Goal: Transaction & Acquisition: Obtain resource

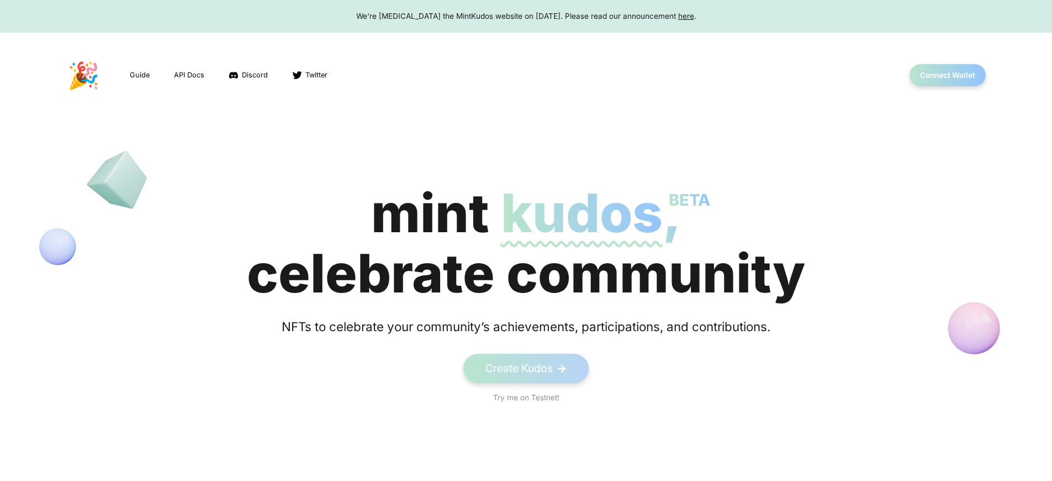
click at [526, 243] on span "kudos BETA" at bounding box center [582, 213] width 162 height 64
click at [947, 75] on button "Connect Wallet" at bounding box center [948, 75] width 79 height 23
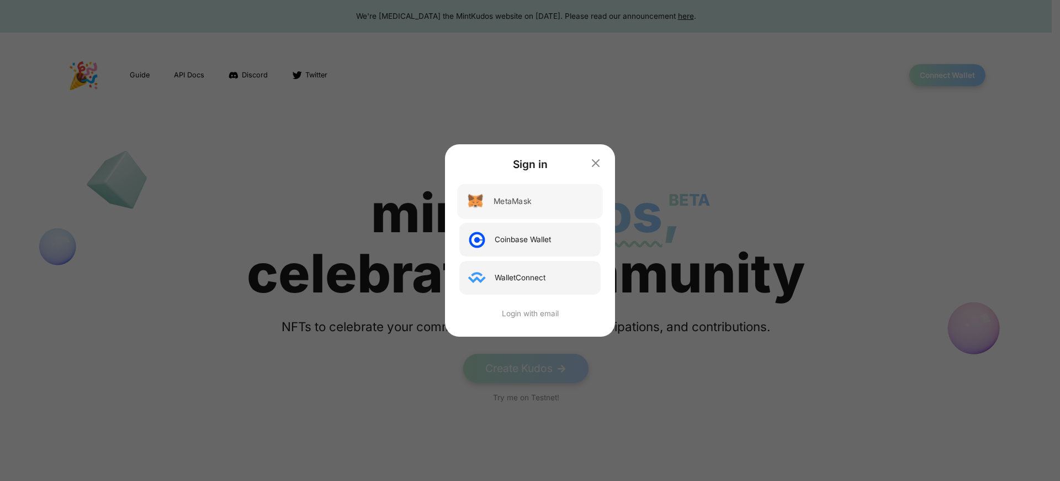
click at [513, 201] on div "MetaMask" at bounding box center [513, 202] width 38 height 12
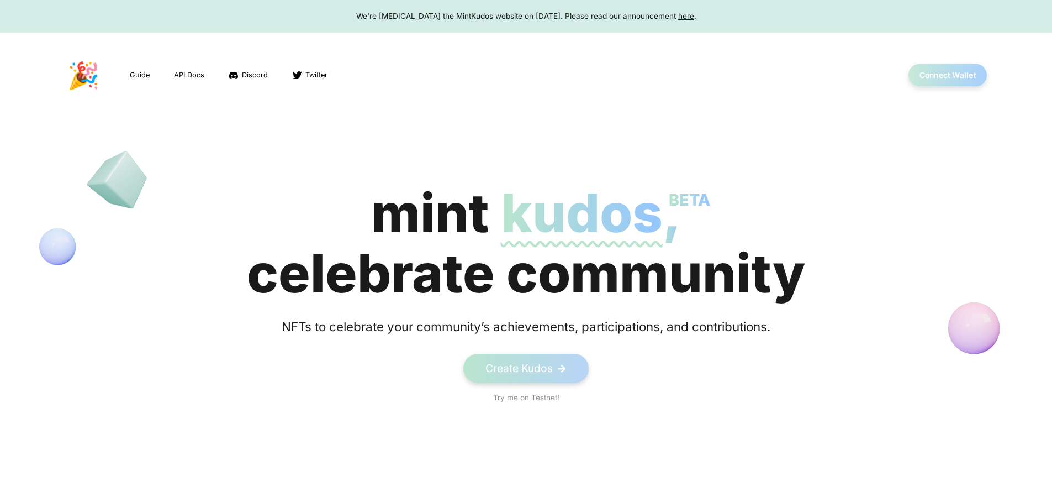
click at [947, 75] on button "Connect Wallet" at bounding box center [948, 75] width 79 height 23
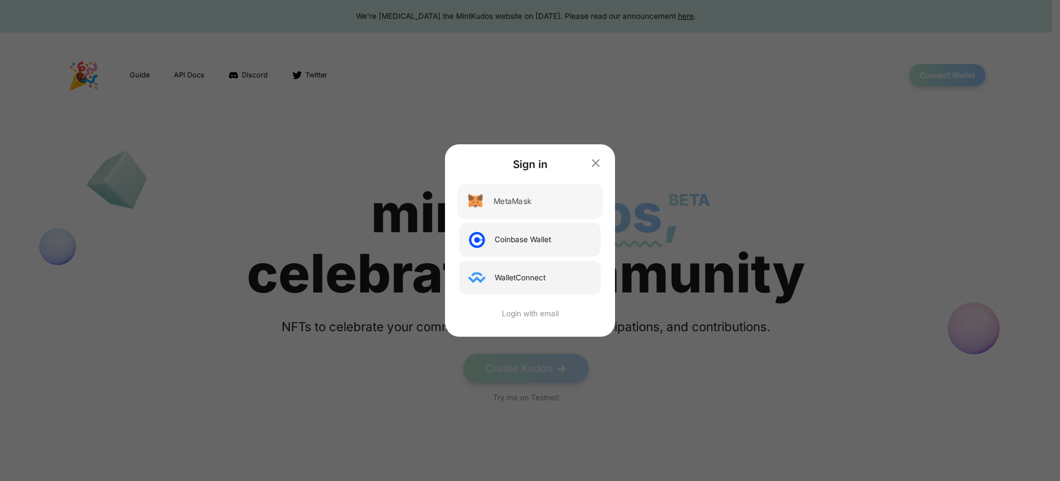
click at [513, 201] on div "MetaMask" at bounding box center [513, 202] width 38 height 12
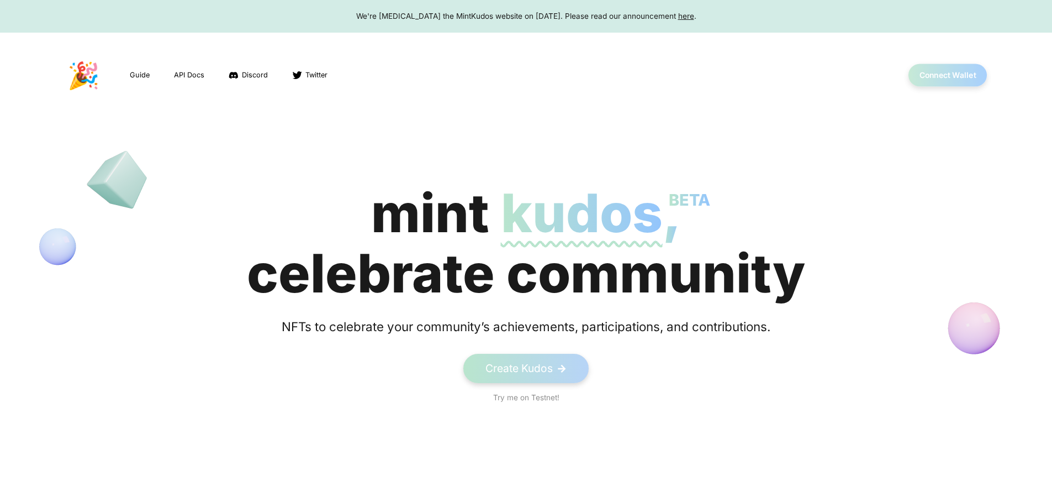
click at [947, 75] on button "Connect Wallet" at bounding box center [948, 75] width 79 height 23
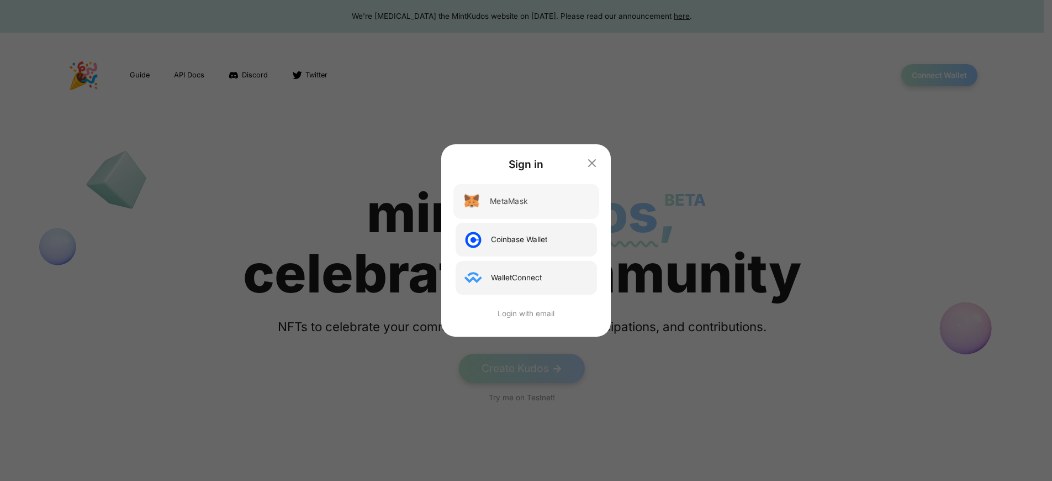
click at [513, 201] on div "MetaMask" at bounding box center [509, 202] width 38 height 12
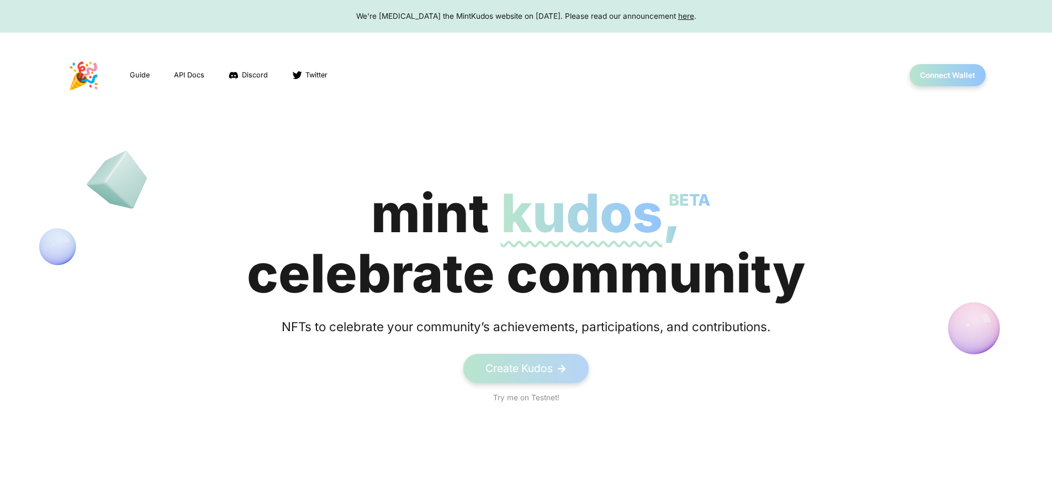
click at [526, 16] on div "We're sunsetting the MintKudos website on August 5th, 2023. Please read our ann…" at bounding box center [525, 15] width 1031 height 11
click at [947, 75] on button "Connect Wallet" at bounding box center [948, 75] width 79 height 23
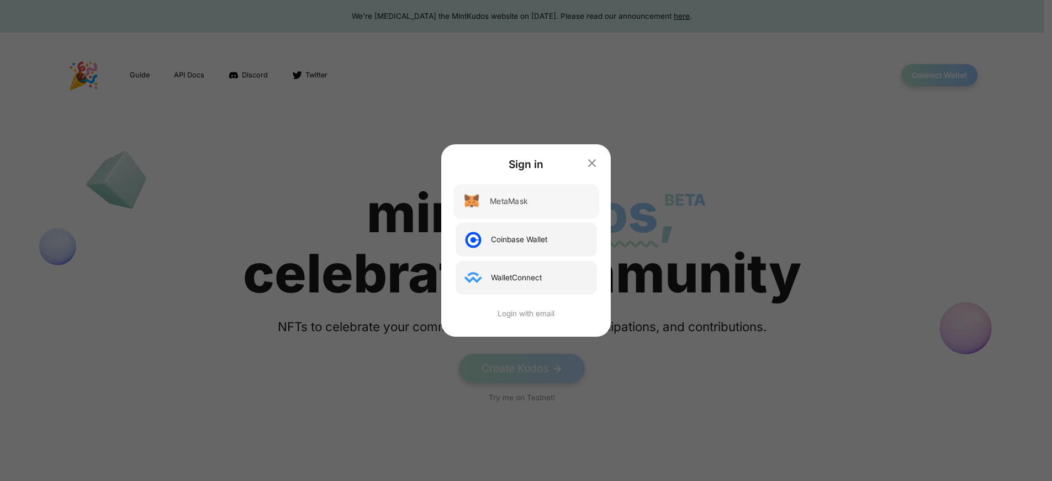
click at [513, 201] on div "MetaMask" at bounding box center [509, 202] width 38 height 12
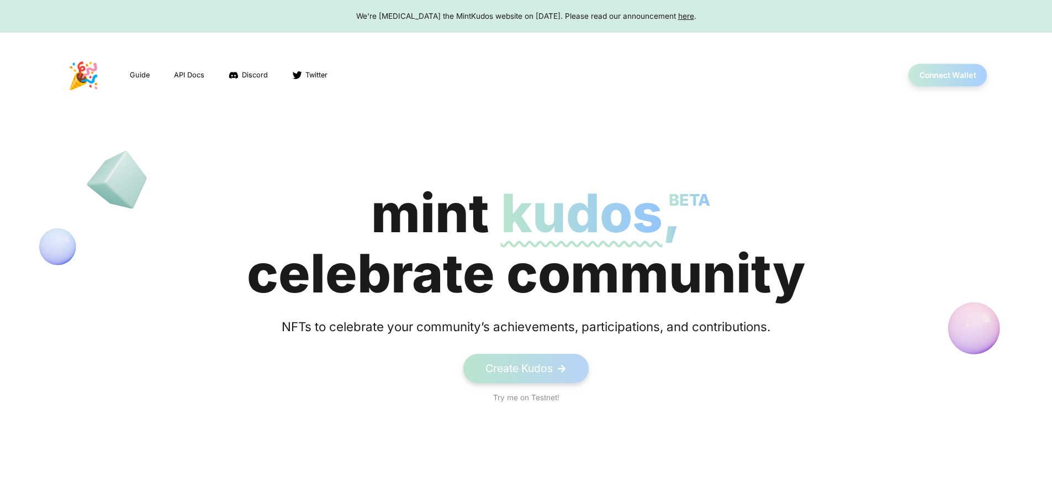
click at [947, 75] on button "Connect Wallet" at bounding box center [948, 75] width 79 height 23
click at [526, 16] on div "We're sunsetting the MintKudos website on August 5th, 2023. Please read our ann…" at bounding box center [525, 15] width 1031 height 11
click at [947, 75] on button "Connect Wallet" at bounding box center [948, 75] width 79 height 23
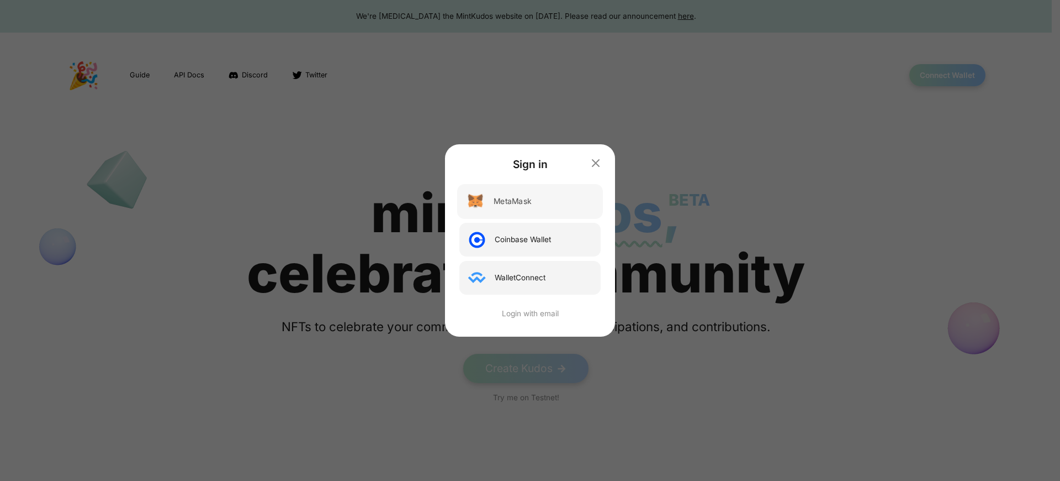
click at [513, 201] on div "MetaMask" at bounding box center [513, 202] width 38 height 12
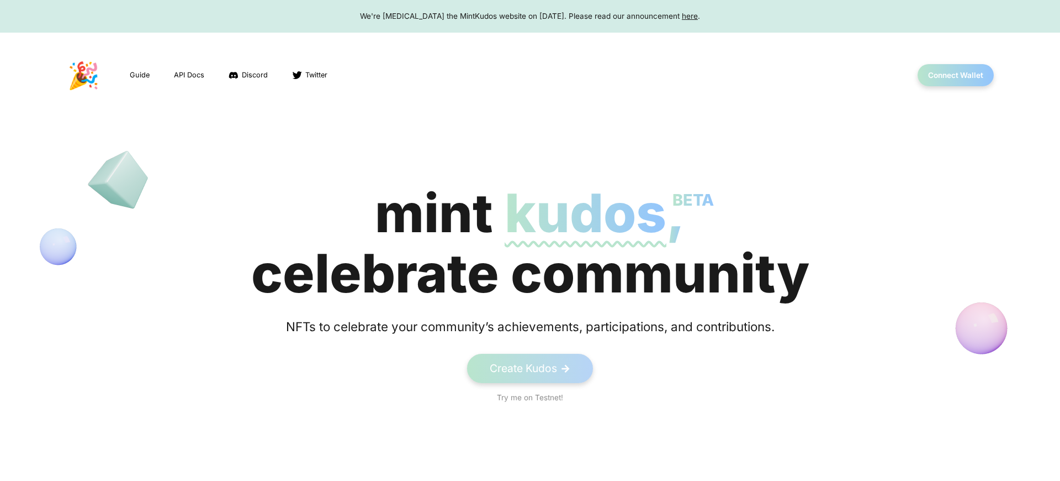
click at [526, 16] on div "We're [MEDICAL_DATA] the MintKudos website on [DATE]. Please read our announcem…" at bounding box center [529, 15] width 1039 height 11
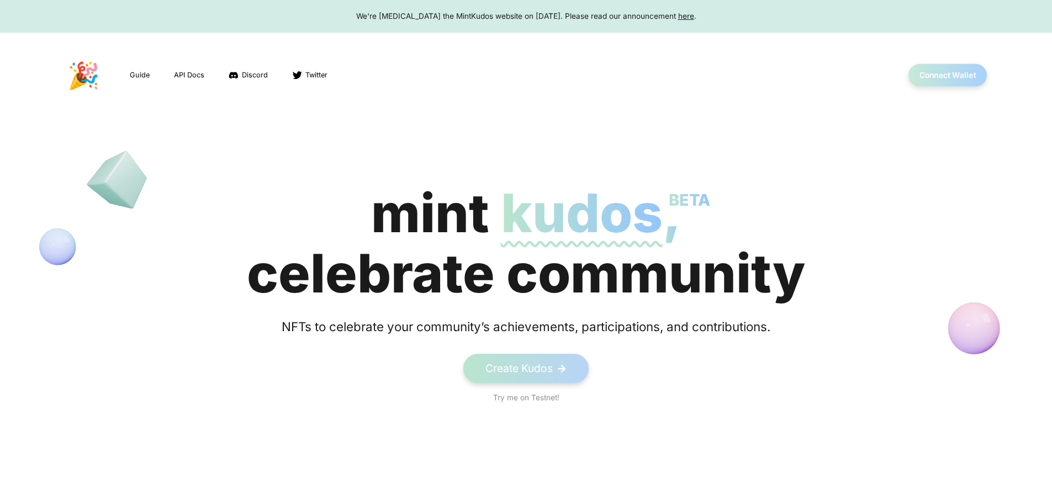
click at [947, 75] on button "Connect Wallet" at bounding box center [948, 75] width 79 height 23
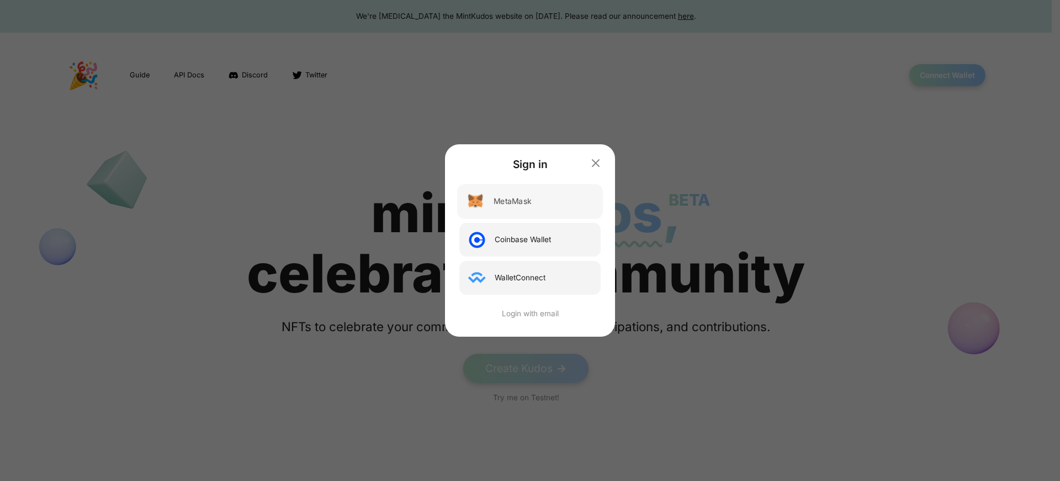
click at [513, 201] on div "MetaMask" at bounding box center [513, 202] width 38 height 12
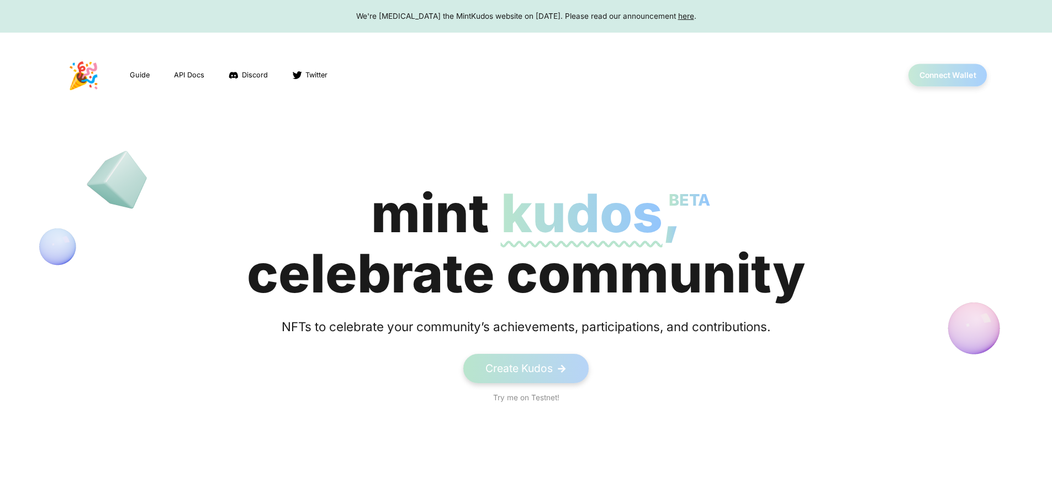
click at [947, 75] on button "Connect Wallet" at bounding box center [948, 75] width 79 height 23
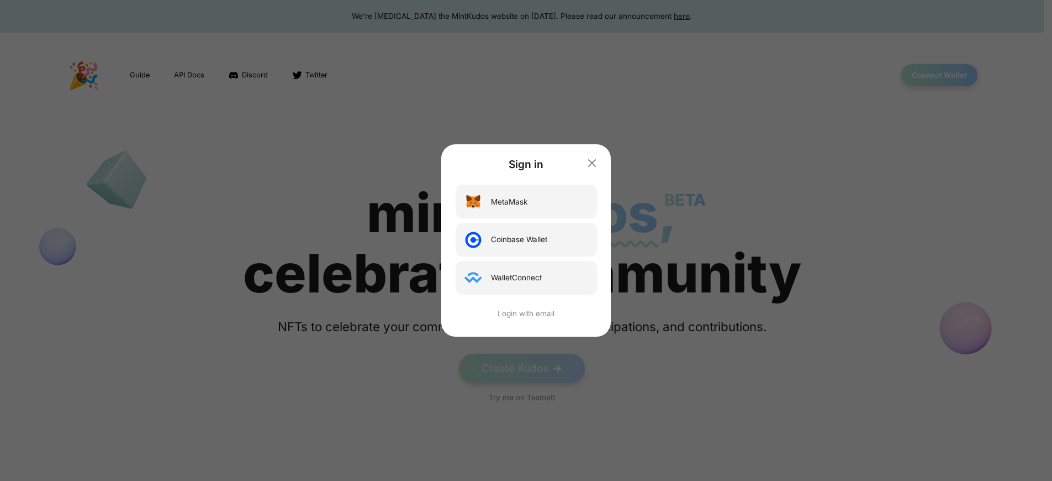
click at [947, 75] on div "Sign in MetaMask Coinbase Wallet WalletConnect Login with email" at bounding box center [526, 240] width 1052 height 481
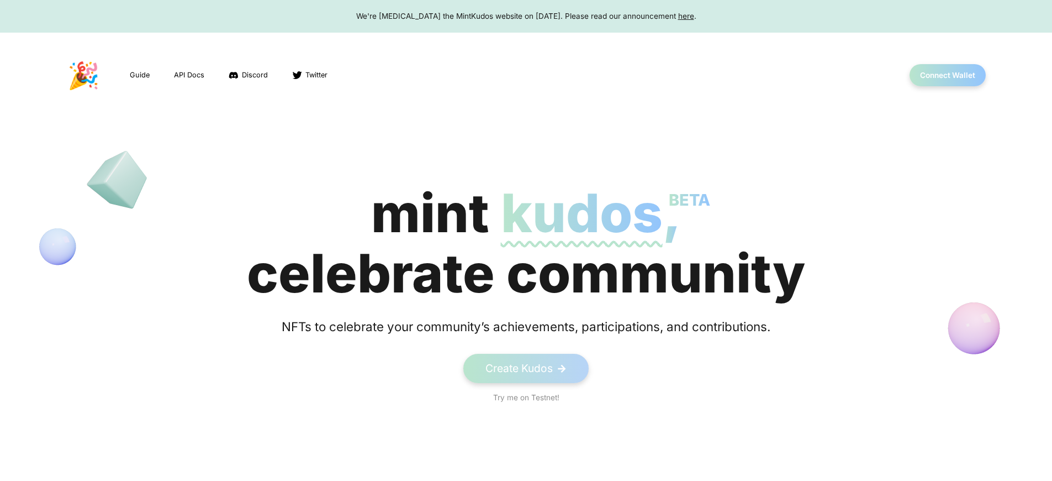
click at [526, 243] on span "kudos BETA" at bounding box center [582, 213] width 162 height 64
click at [947, 75] on button "Connect Wallet" at bounding box center [948, 75] width 79 height 23
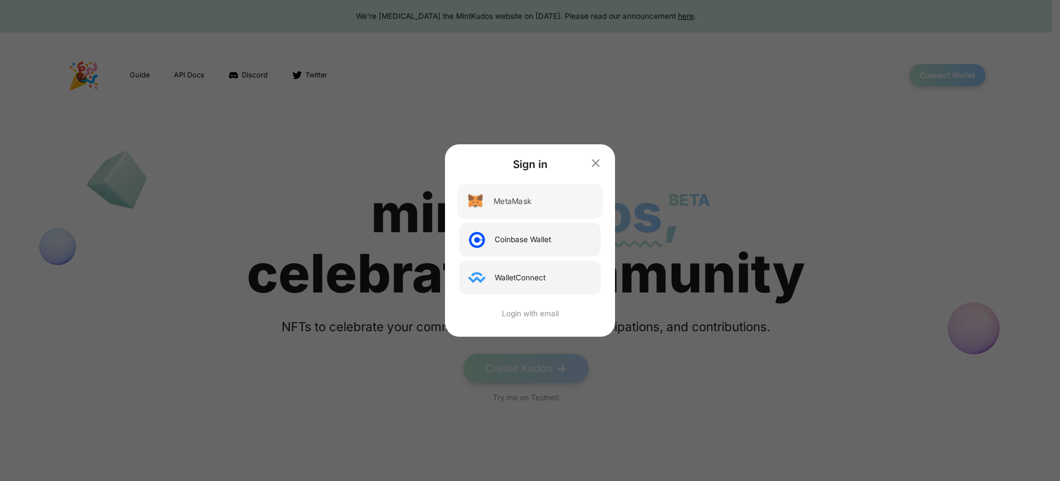
click at [513, 201] on div "MetaMask" at bounding box center [513, 202] width 38 height 12
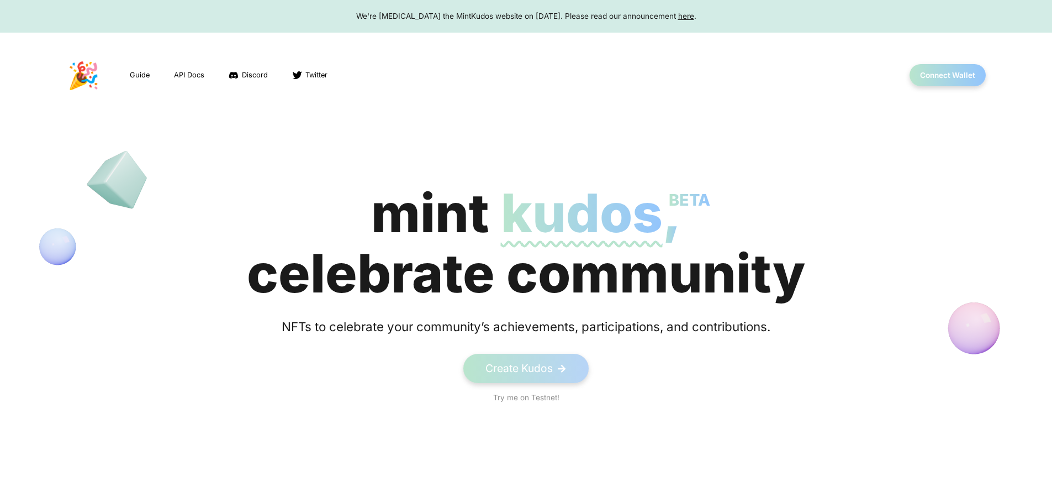
click at [526, 16] on div "We're sunsetting the MintKudos website on August 5th, 2023. Please read our ann…" at bounding box center [525, 15] width 1031 height 11
click at [526, 243] on span "kudos BETA" at bounding box center [582, 213] width 162 height 64
click at [947, 75] on button "Connect Wallet" at bounding box center [948, 75] width 79 height 23
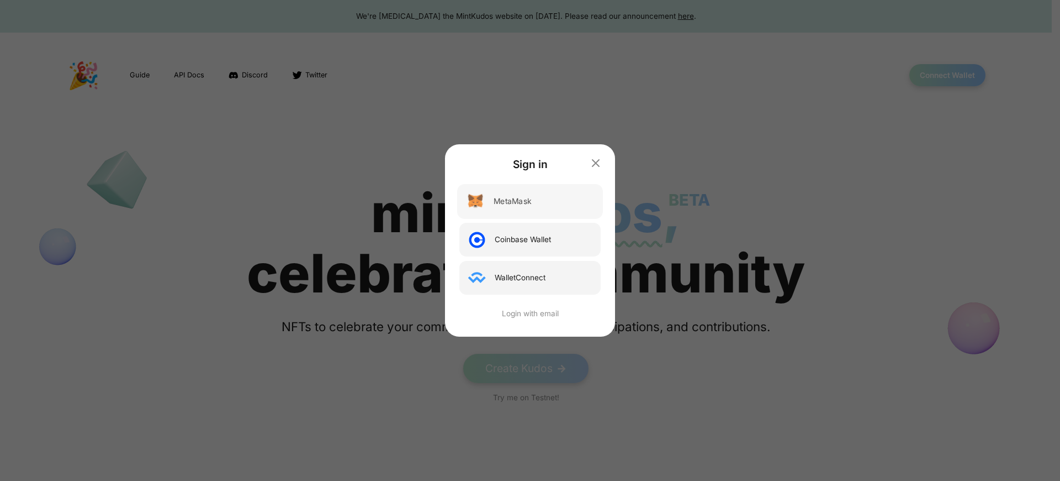
click at [513, 201] on div "MetaMask" at bounding box center [513, 202] width 38 height 12
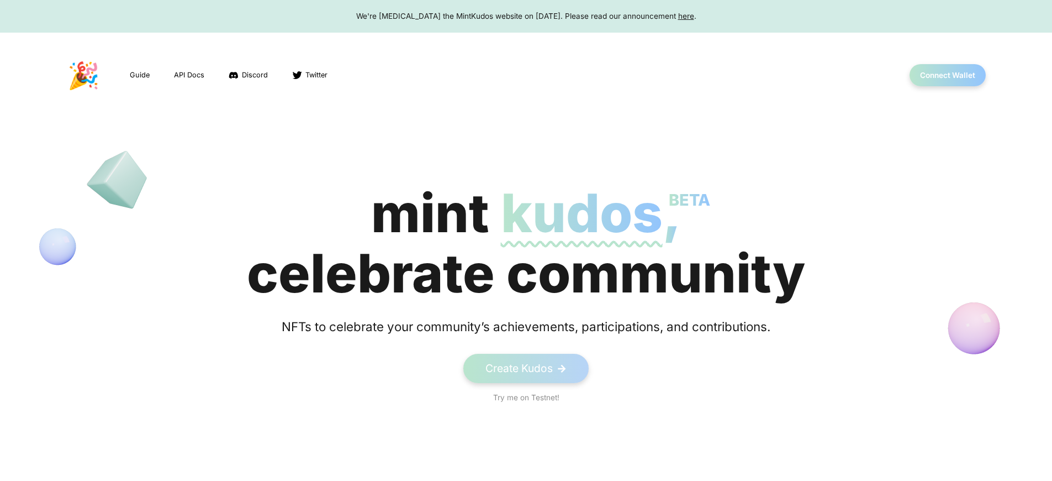
click at [526, 243] on span "kudos BETA" at bounding box center [582, 213] width 162 height 64
click at [947, 75] on button "Connect Wallet" at bounding box center [948, 75] width 79 height 23
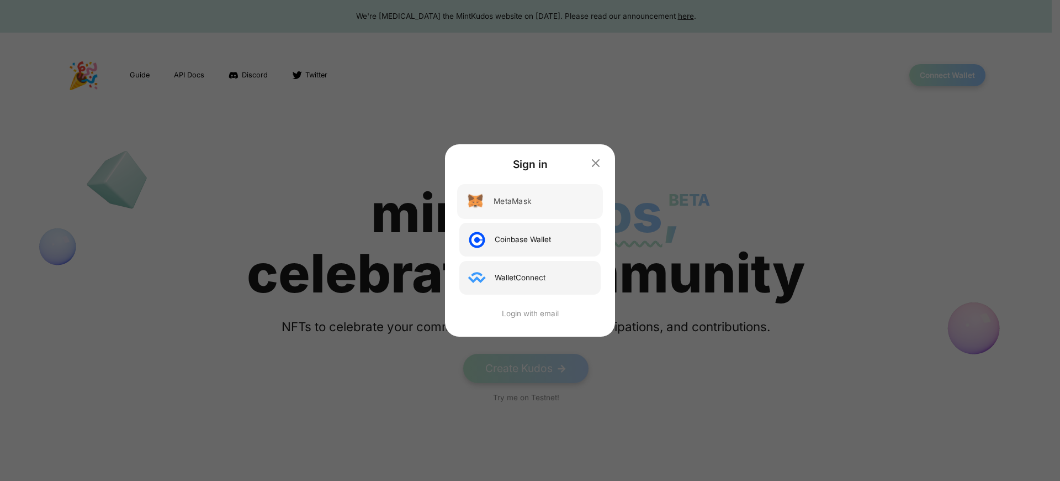
click at [513, 201] on div "MetaMask" at bounding box center [513, 202] width 38 height 12
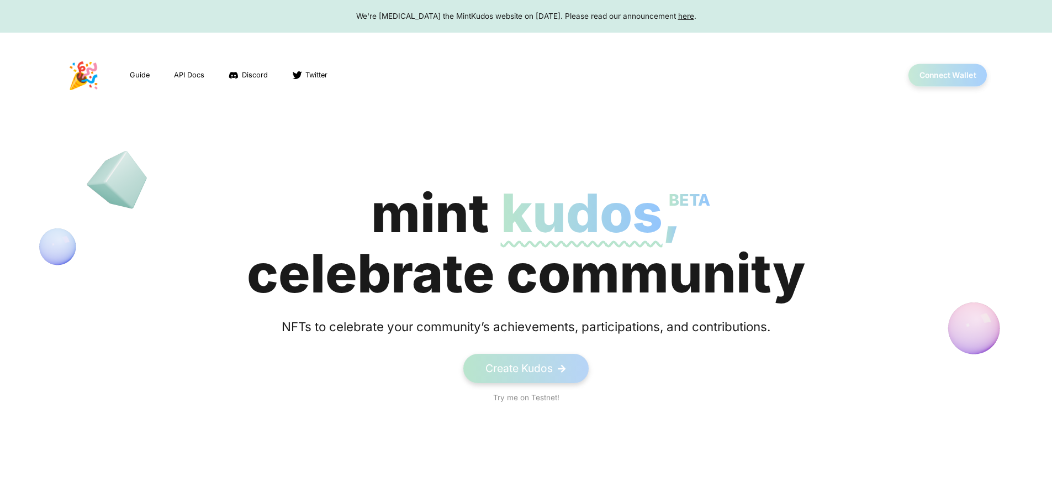
click at [947, 75] on button "Connect Wallet" at bounding box center [948, 75] width 79 height 23
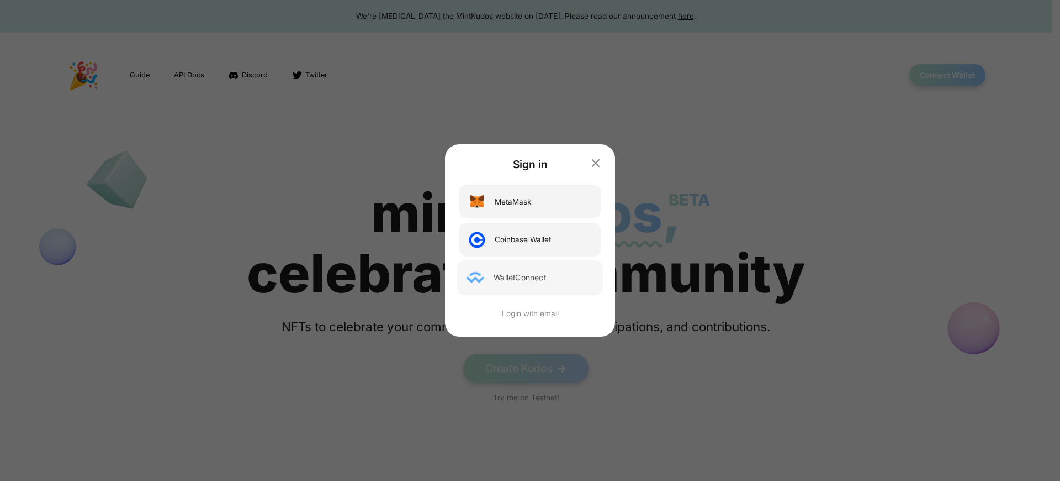
click at [520, 277] on div "WalletConnect" at bounding box center [520, 278] width 52 height 12
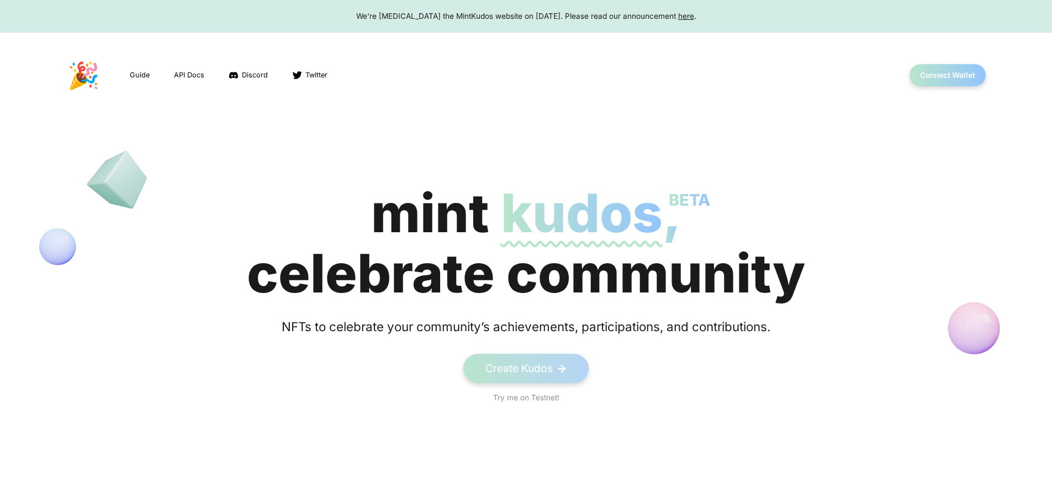
click at [526, 16] on div "We're [MEDICAL_DATA] the MintKudos website on [DATE]. Please read our announcem…" at bounding box center [525, 15] width 1031 height 11
click at [947, 75] on button "Connect Wallet" at bounding box center [948, 75] width 79 height 23
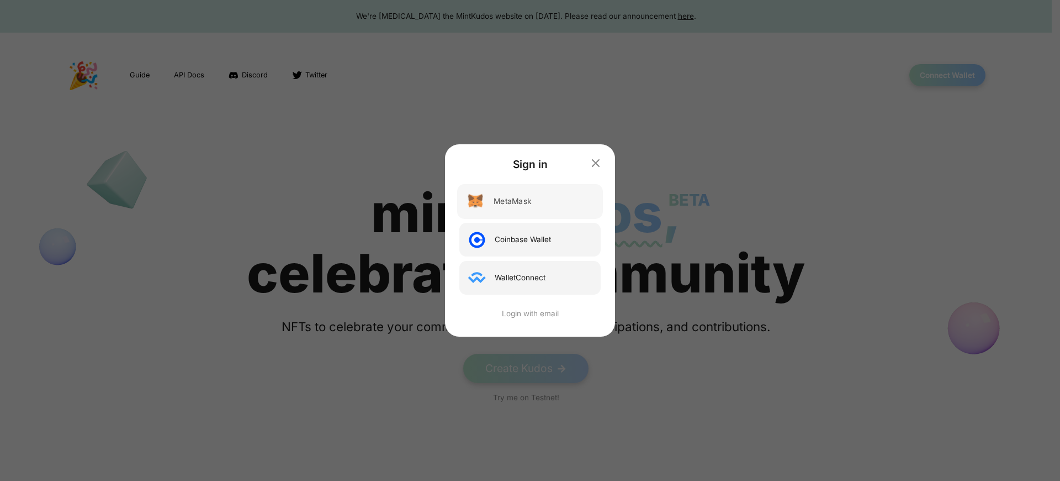
click at [513, 201] on div "MetaMask" at bounding box center [513, 202] width 38 height 12
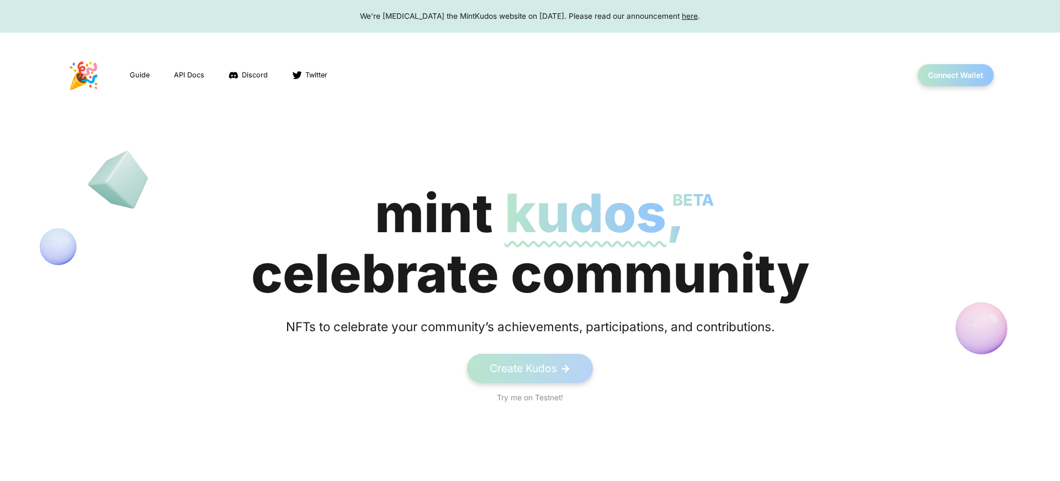
click at [526, 243] on span "kudos BETA" at bounding box center [586, 213] width 162 height 64
click at [526, 243] on span "kudos BETA" at bounding box center [582, 213] width 162 height 64
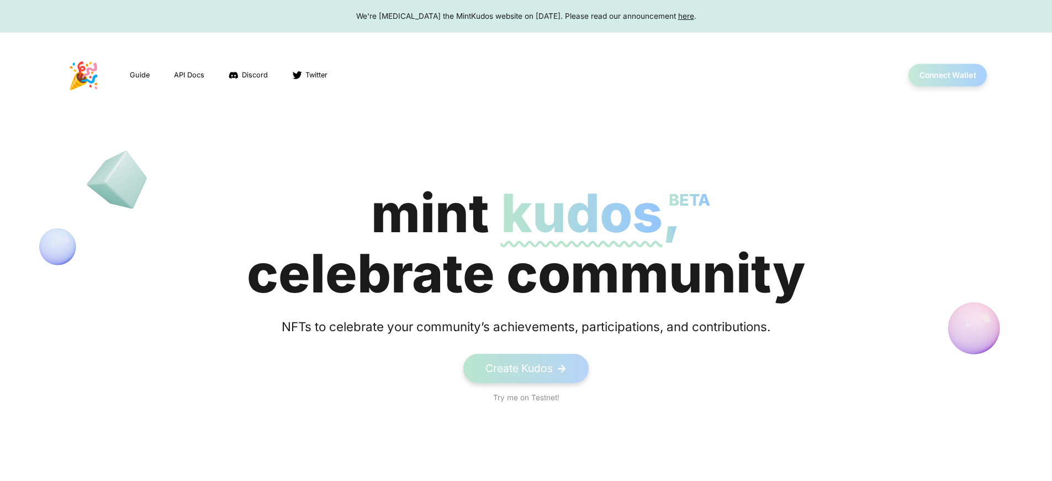
click at [947, 75] on button "Connect Wallet" at bounding box center [948, 75] width 79 height 23
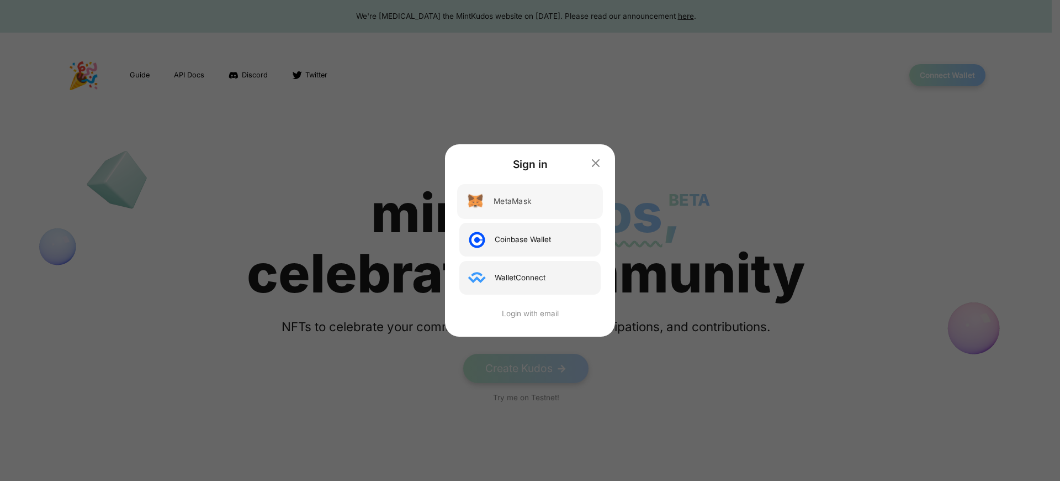
click at [513, 201] on div "MetaMask" at bounding box center [513, 202] width 38 height 12
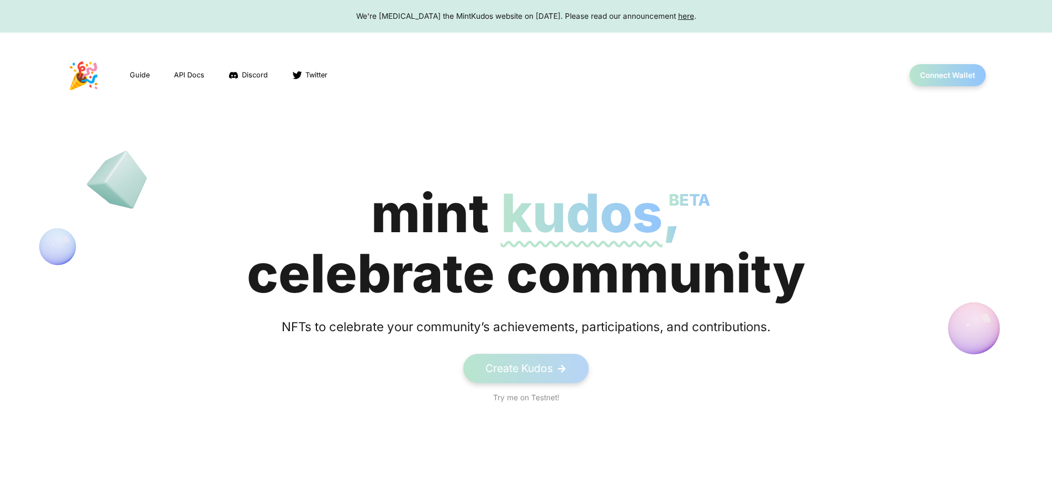
click at [526, 16] on div "We're [MEDICAL_DATA] the MintKudos website on [DATE]. Please read our announcem…" at bounding box center [525, 15] width 1031 height 11
click at [947, 75] on button "Connect Wallet" at bounding box center [948, 75] width 79 height 23
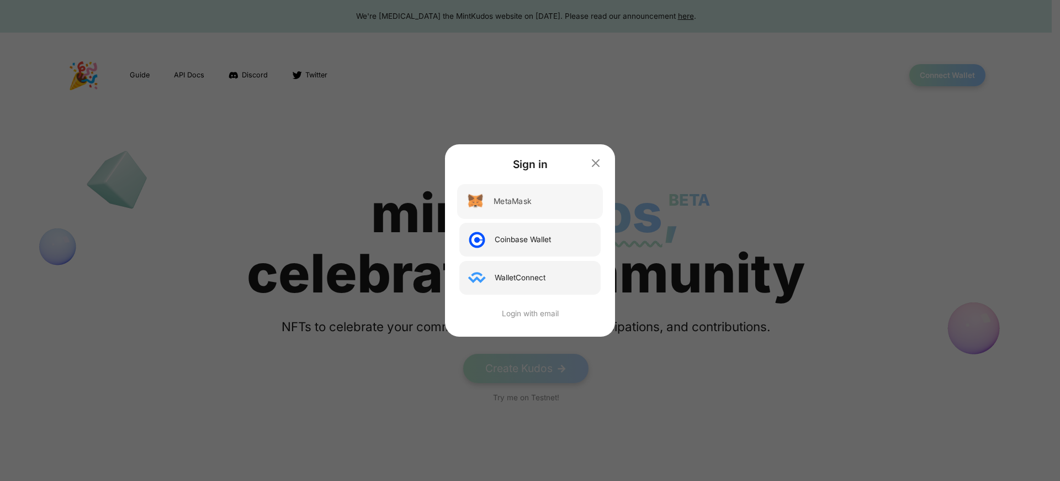
click at [513, 201] on div "MetaMask" at bounding box center [513, 202] width 38 height 12
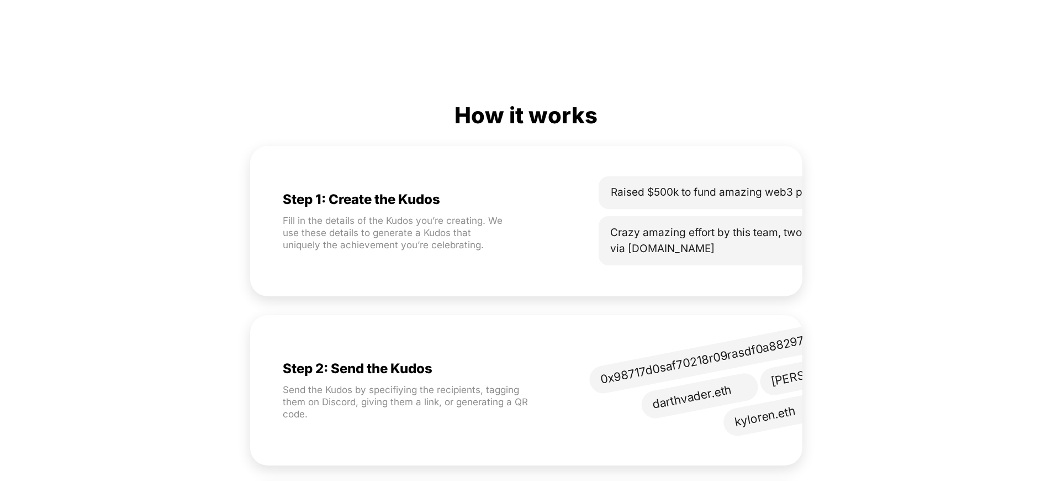
scroll to position [0, 73]
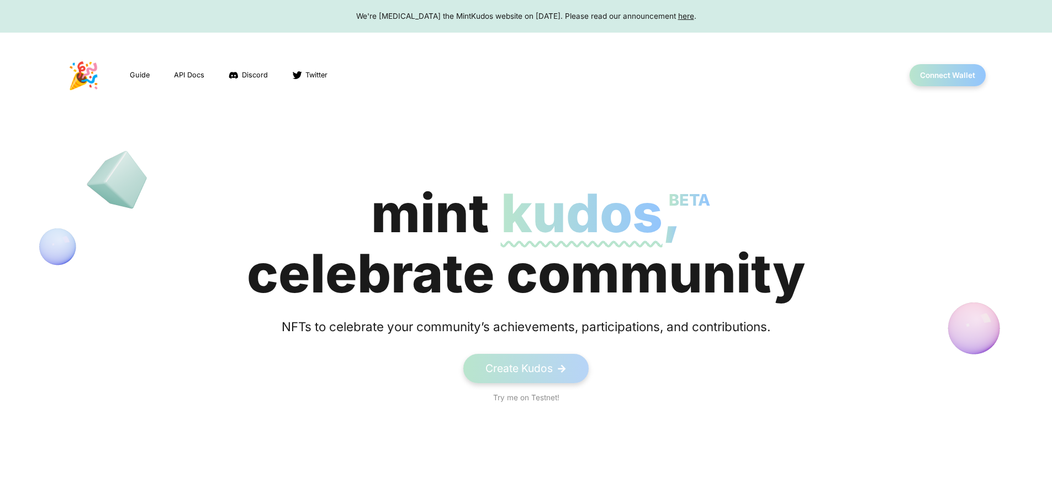
click at [526, 243] on span "kudos BETA" at bounding box center [582, 213] width 162 height 64
click at [947, 75] on button "Connect Wallet" at bounding box center [948, 75] width 79 height 23
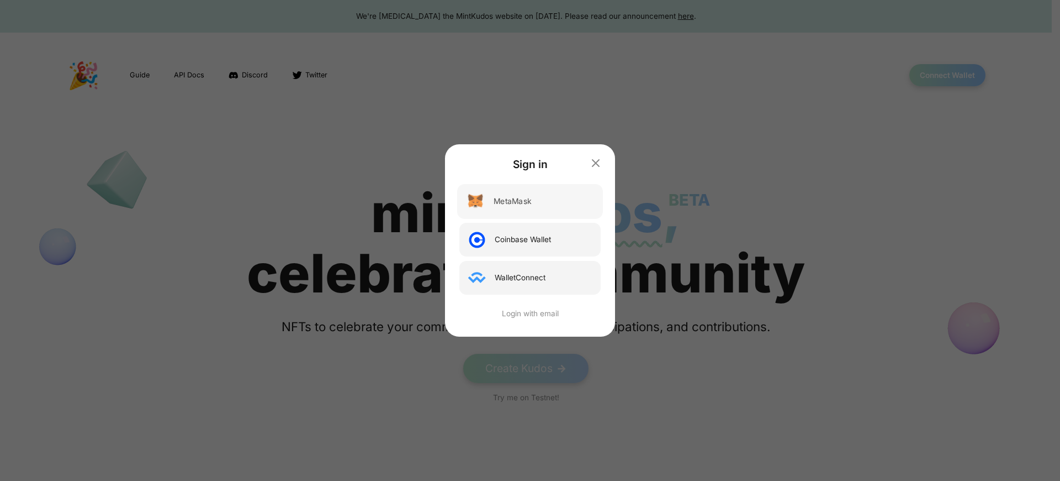
click at [513, 201] on div "MetaMask" at bounding box center [513, 202] width 38 height 12
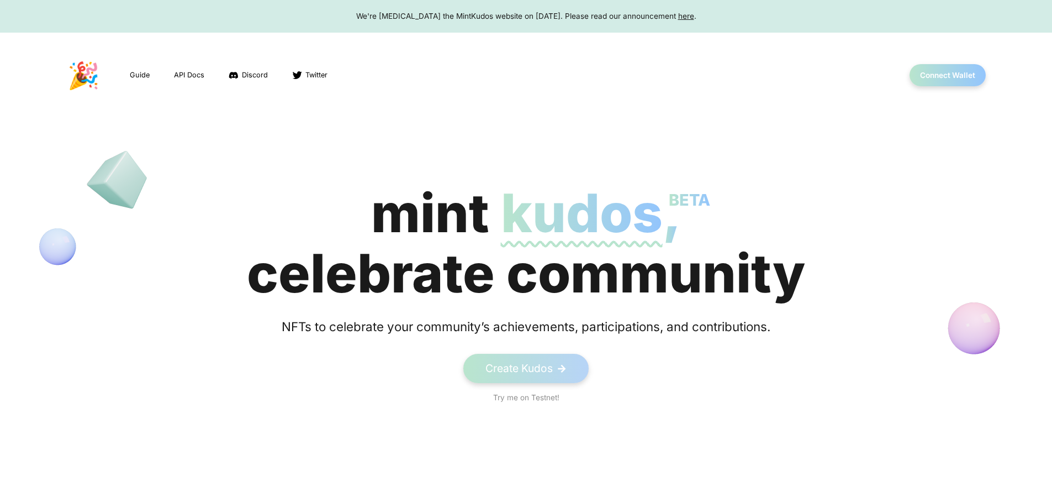
click at [947, 75] on button "Connect Wallet" at bounding box center [948, 75] width 79 height 23
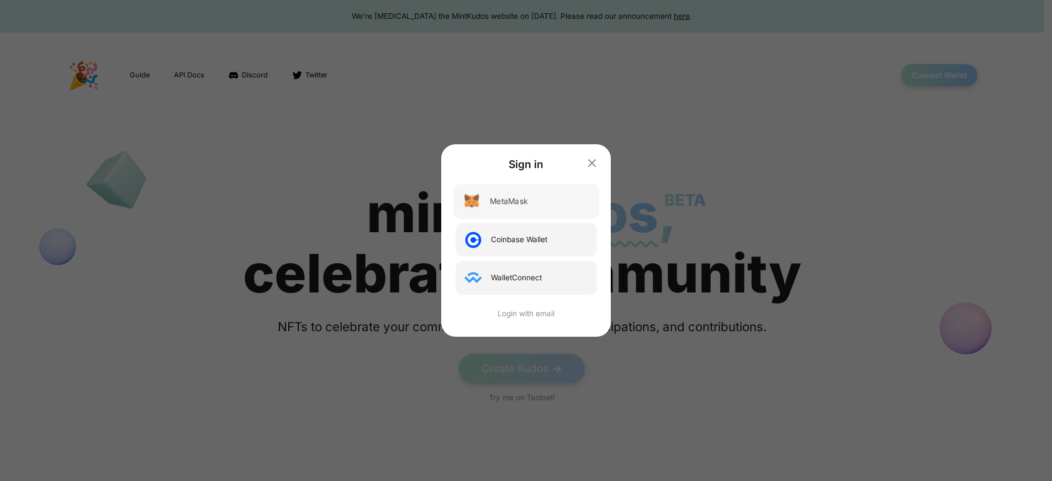
click at [513, 201] on div "MetaMask" at bounding box center [509, 202] width 38 height 12
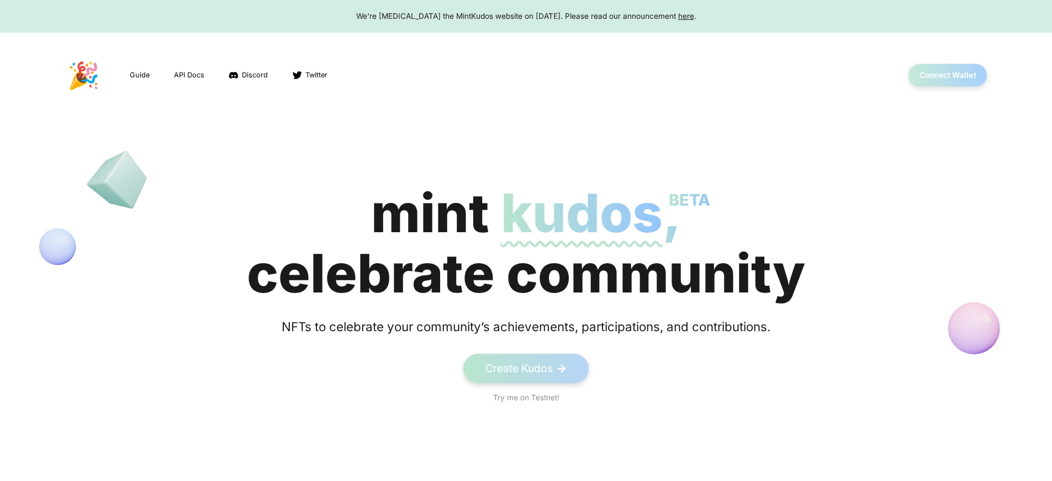
click at [947, 75] on button "Connect Wallet" at bounding box center [948, 75] width 79 height 23
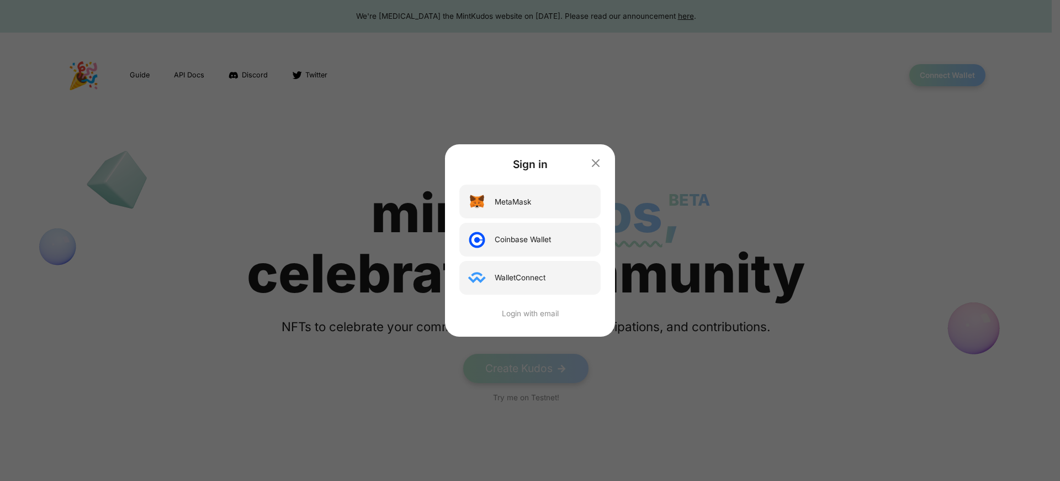
click at [526, 16] on div "Sign in MetaMask Coinbase Wallet WalletConnect Login with email" at bounding box center [530, 240] width 1060 height 481
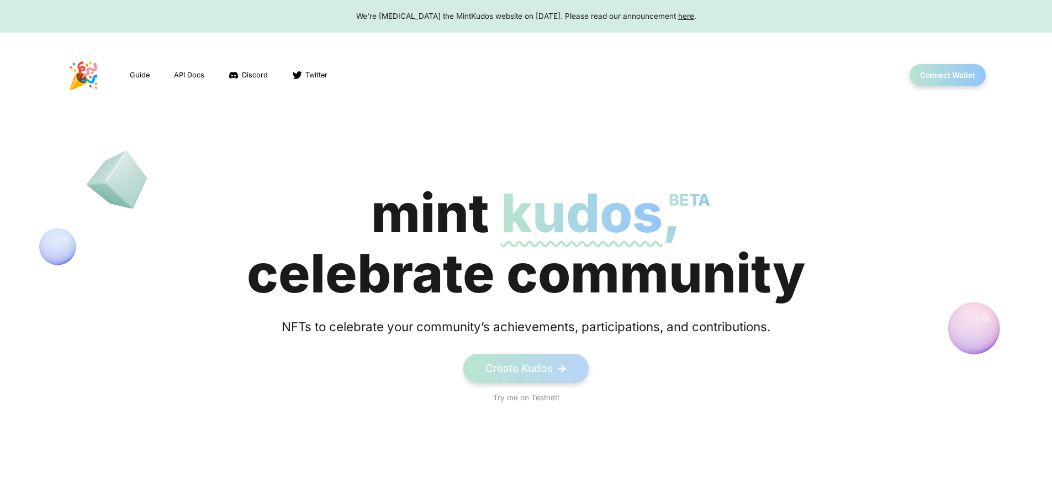
click at [526, 16] on div "We're [MEDICAL_DATA] the MintKudos website on [DATE]. Please read our announcem…" at bounding box center [525, 15] width 1031 height 11
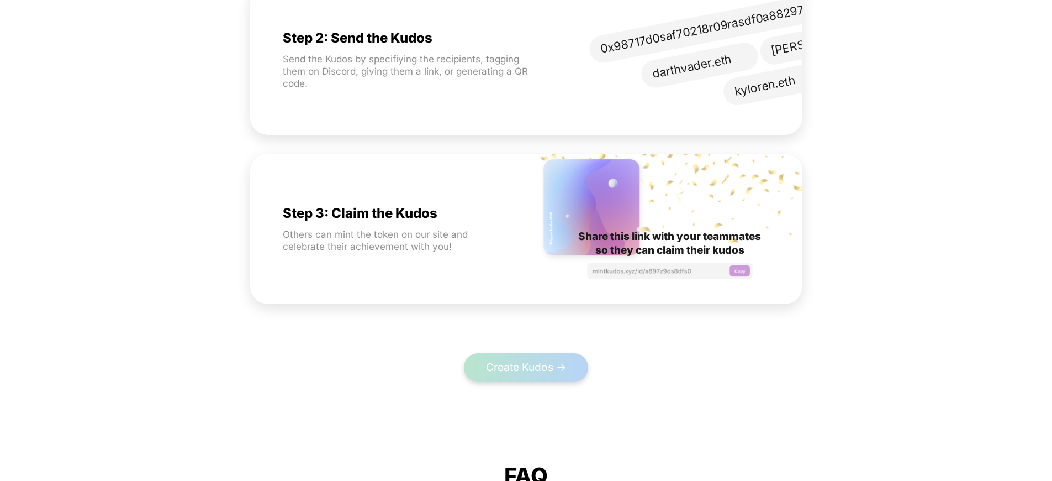
scroll to position [1905, 0]
